Goal: Transaction & Acquisition: Purchase product/service

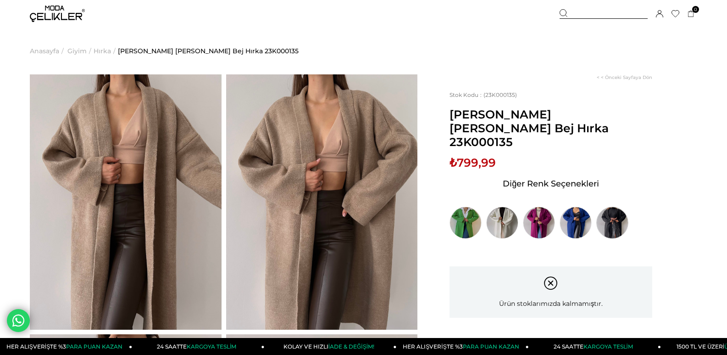
click at [623, 207] on img at bounding box center [613, 223] width 32 height 32
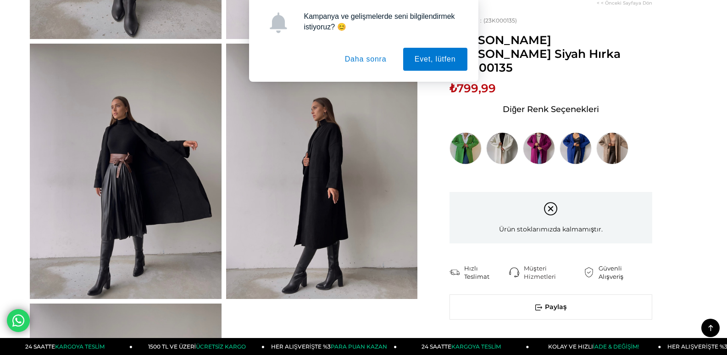
scroll to position [548, 0]
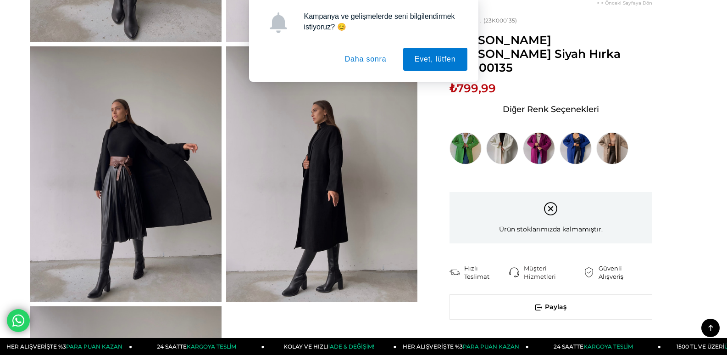
click at [432, 71] on div "Kampanya ve gelişmelerde seni bilgilendirmek istiyoruz? 😊 Evet, lütfen Daha son…" at bounding box center [363, 41] width 229 height 82
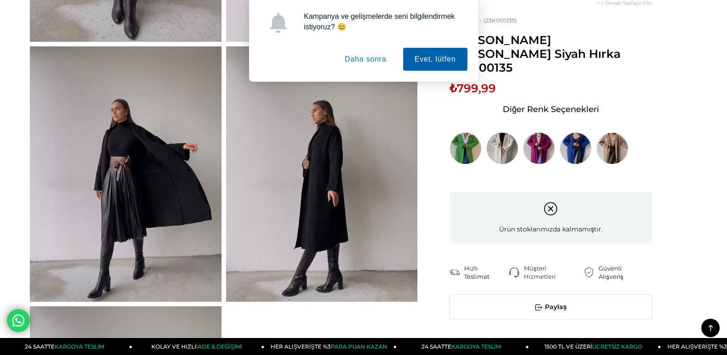
click at [434, 66] on button "Evet, lütfen" at bounding box center [435, 59] width 64 height 23
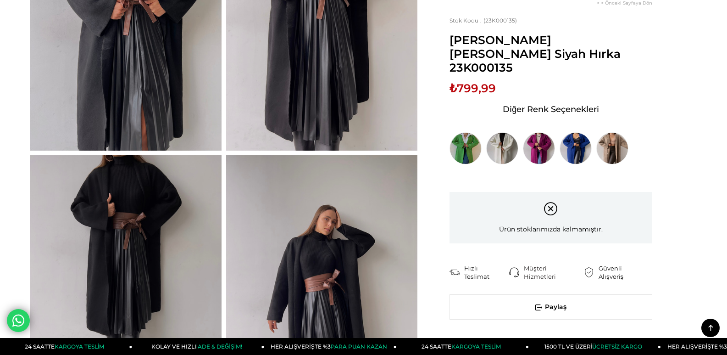
scroll to position [0, 0]
